Goal: Information Seeking & Learning: Understand process/instructions

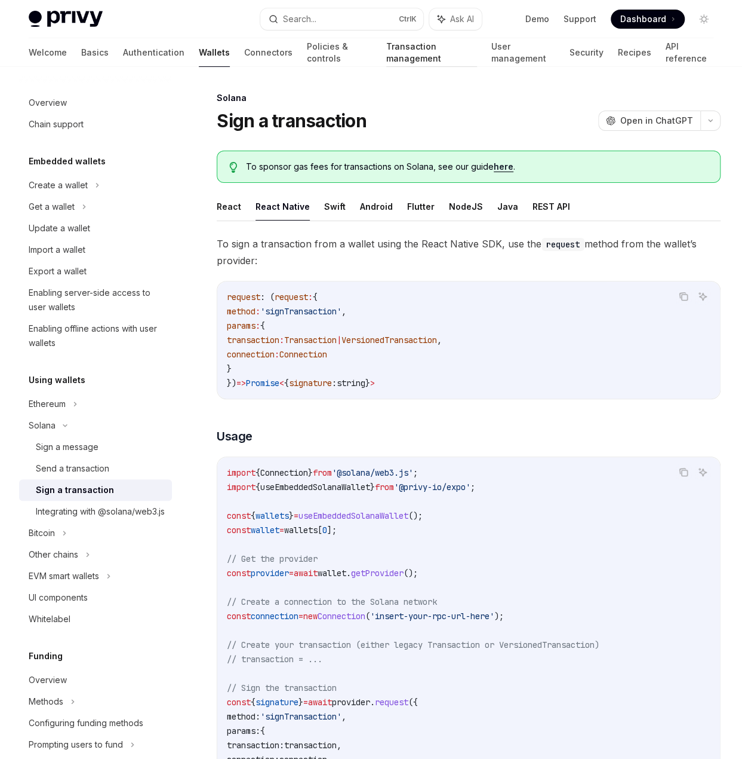
click at [399, 62] on link "Transaction management" at bounding box center [431, 52] width 90 height 29
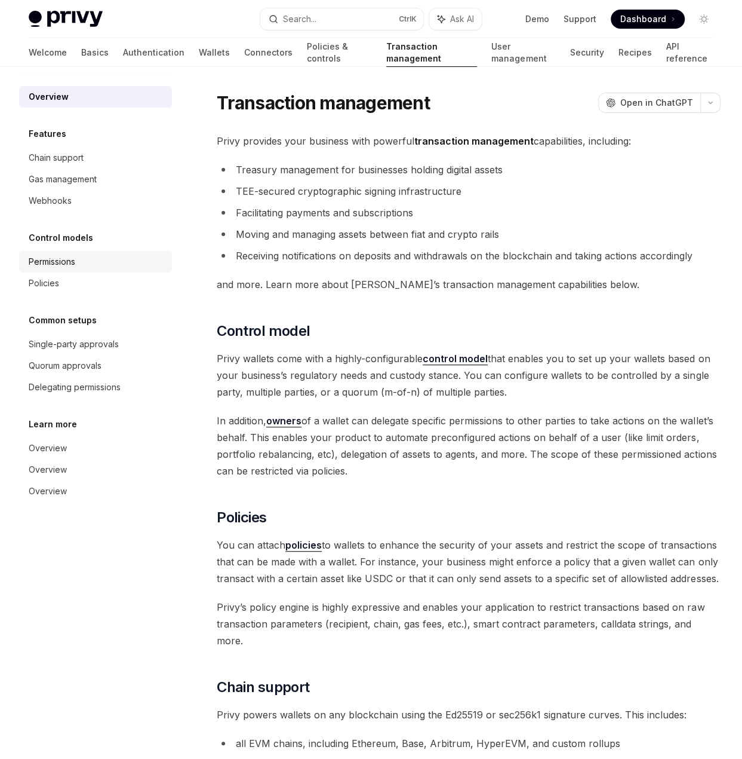
click at [66, 268] on div "Permissions" at bounding box center [52, 261] width 47 height 14
type textarea "*"
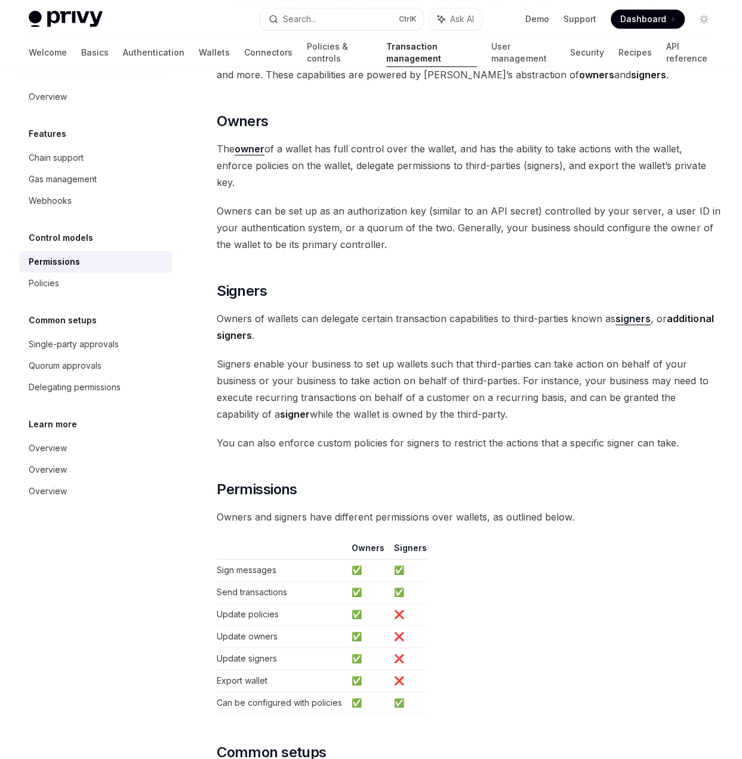
scroll to position [358, 0]
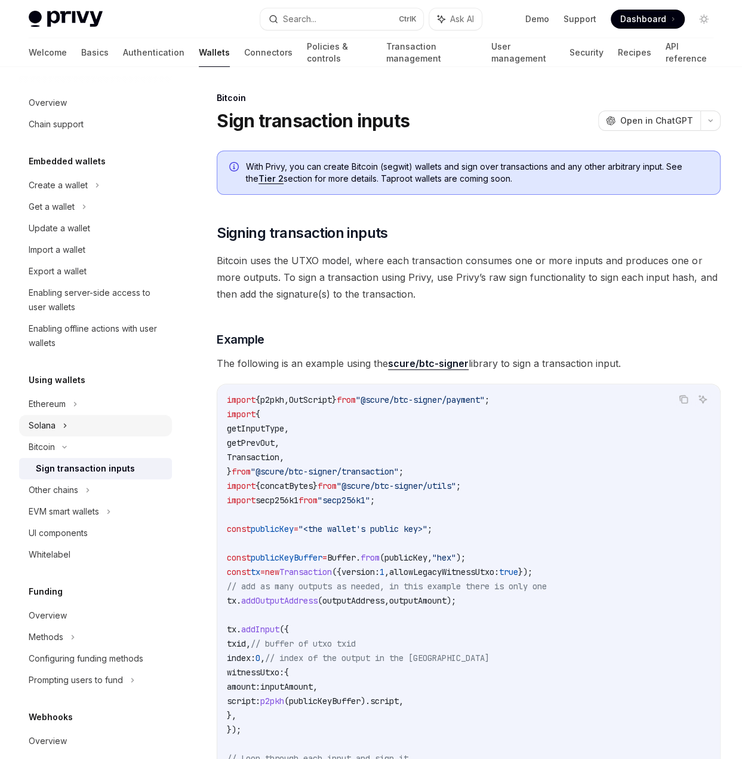
click at [72, 217] on div "Solana" at bounding box center [95, 207] width 153 height 22
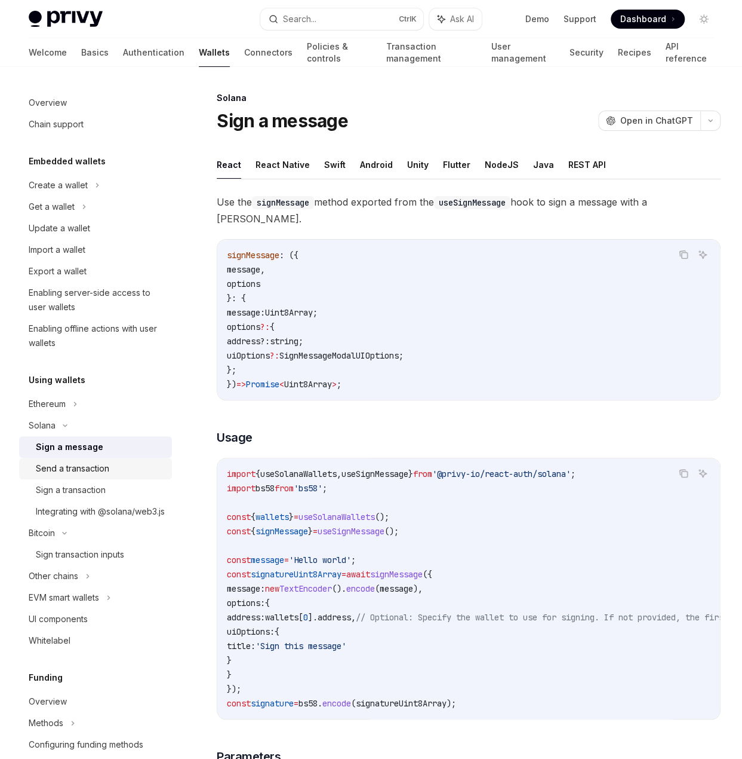
click at [86, 470] on div "Send a transaction" at bounding box center [72, 468] width 73 height 14
type textarea "*"
